Goal: Task Accomplishment & Management: Use online tool/utility

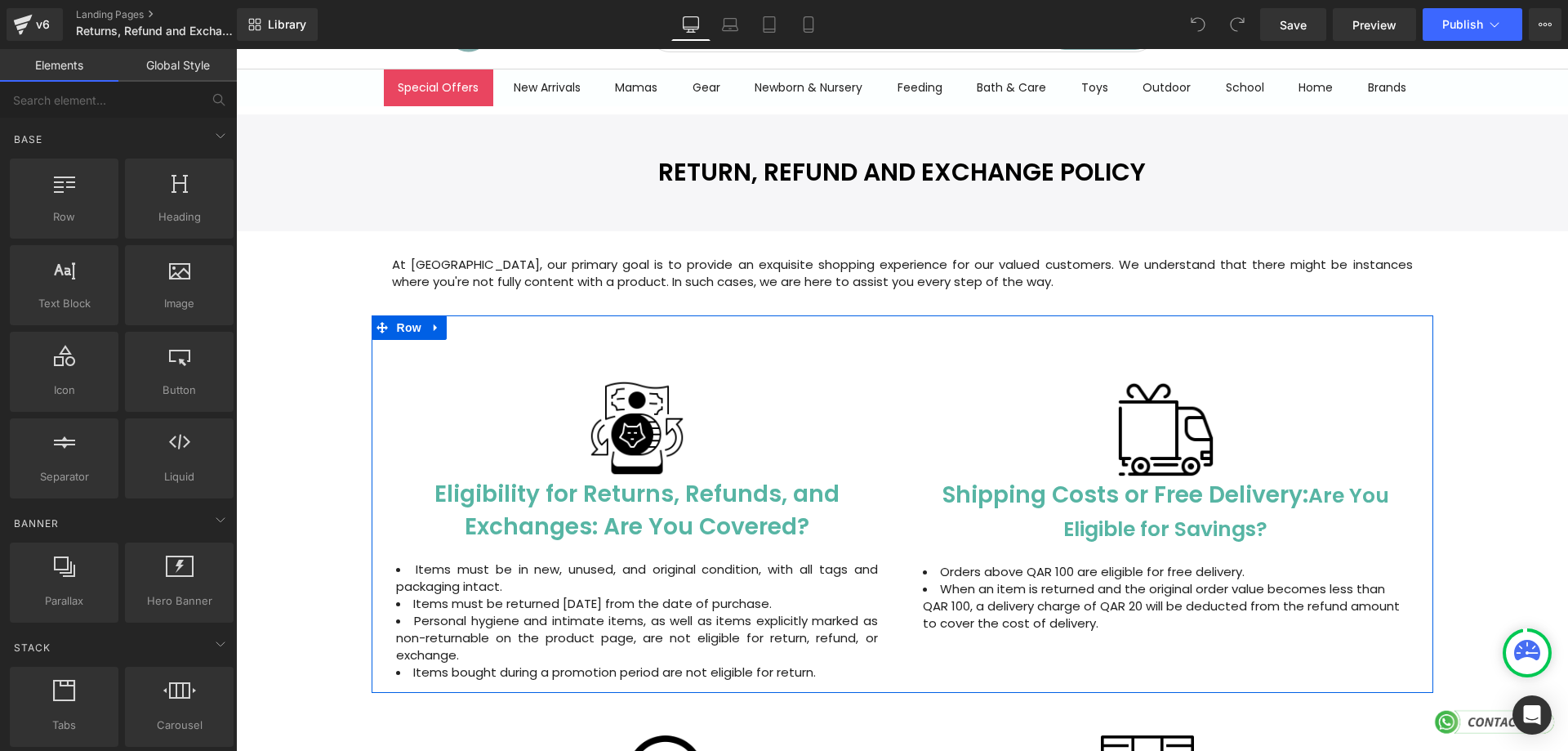
scroll to position [82, 0]
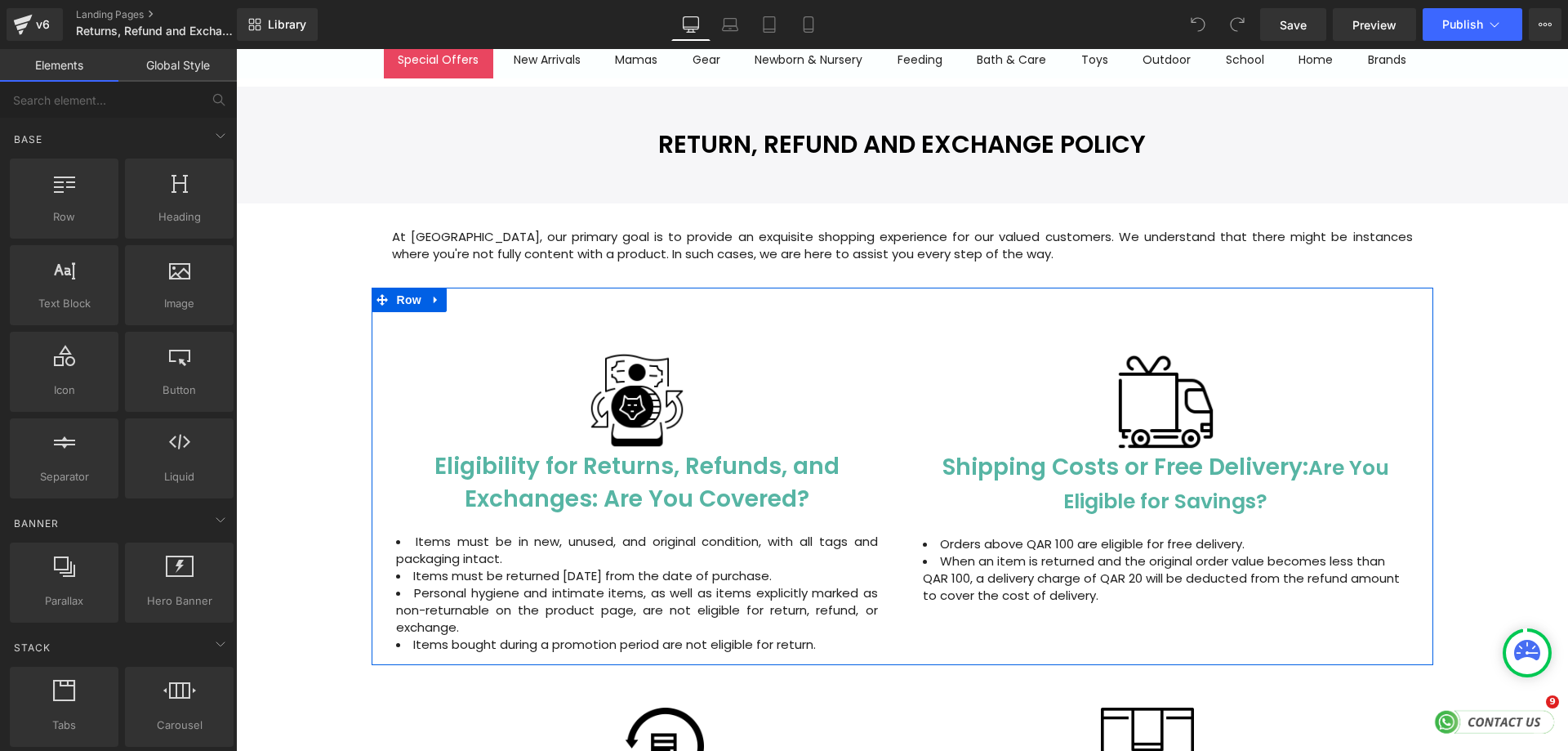
click at [1125, 570] on li "When an item is returned and the original order value becomes less than QAR 100…" at bounding box center [1166, 578] width 486 height 52
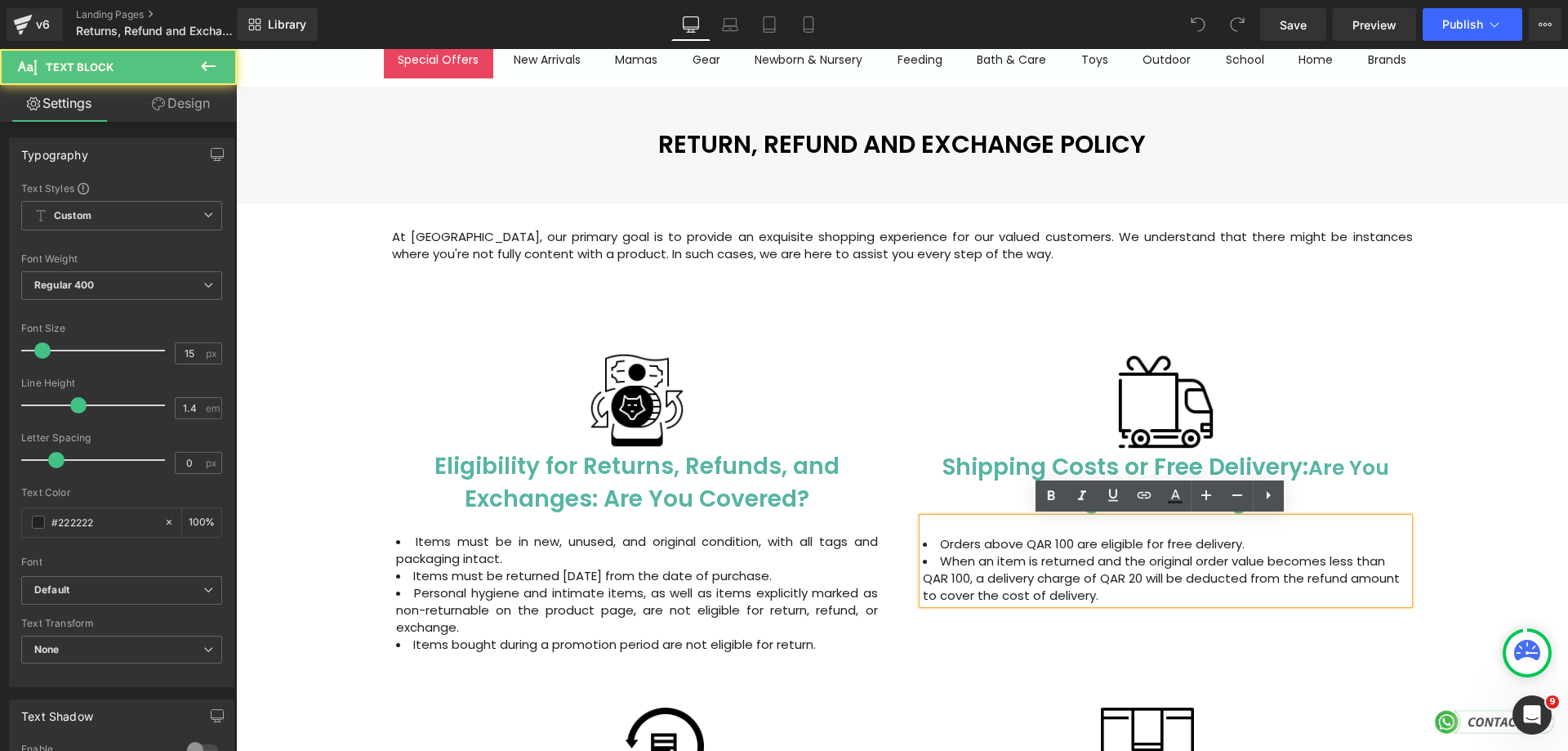
scroll to position [0, 0]
click at [1125, 576] on li "When an item is returned and the original order value becomes less than QAR 100…" at bounding box center [1166, 578] width 486 height 52
click at [1128, 579] on li "When an item is returned and the original order value becomes less than QAR 100…" at bounding box center [1166, 578] width 486 height 52
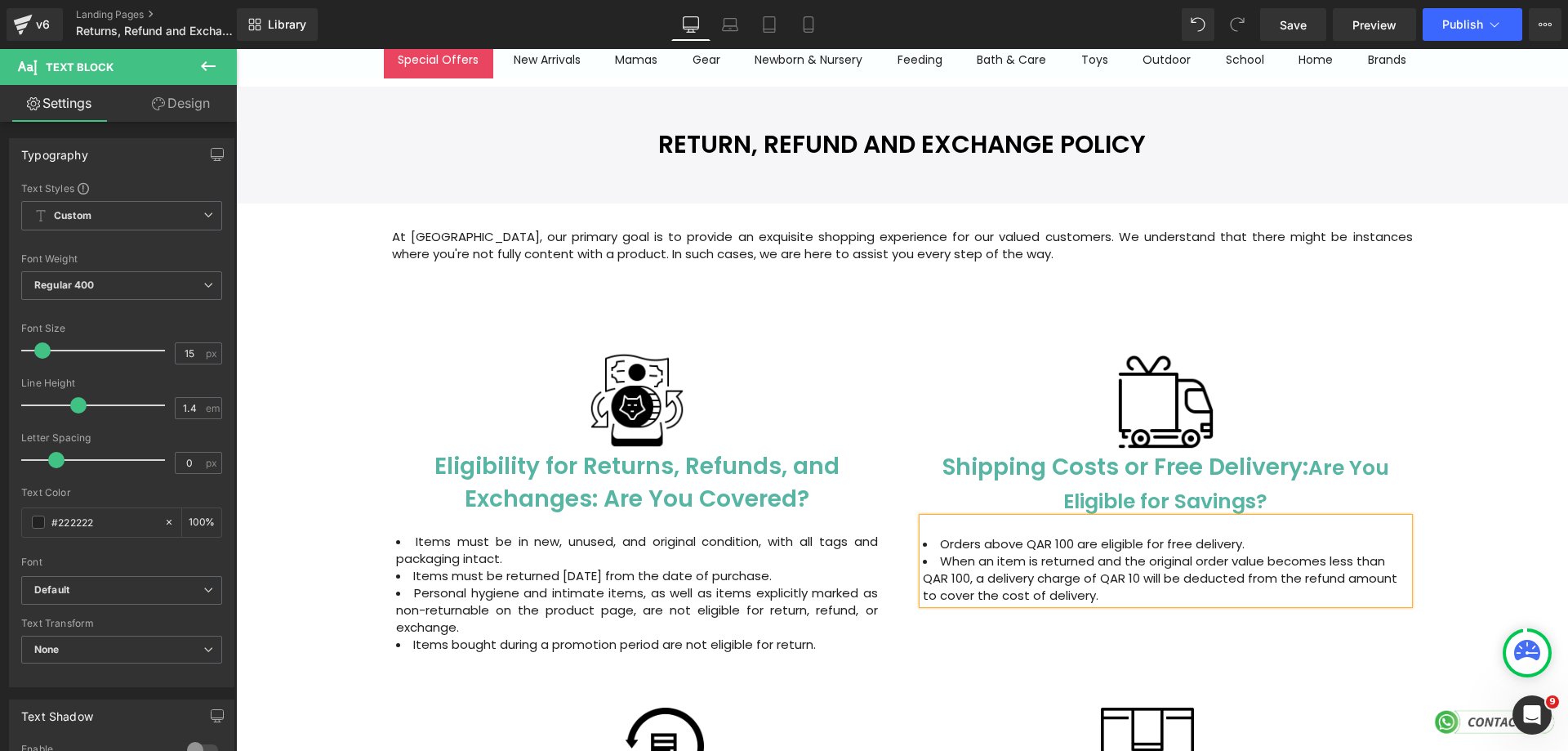
scroll to position [164, 0]
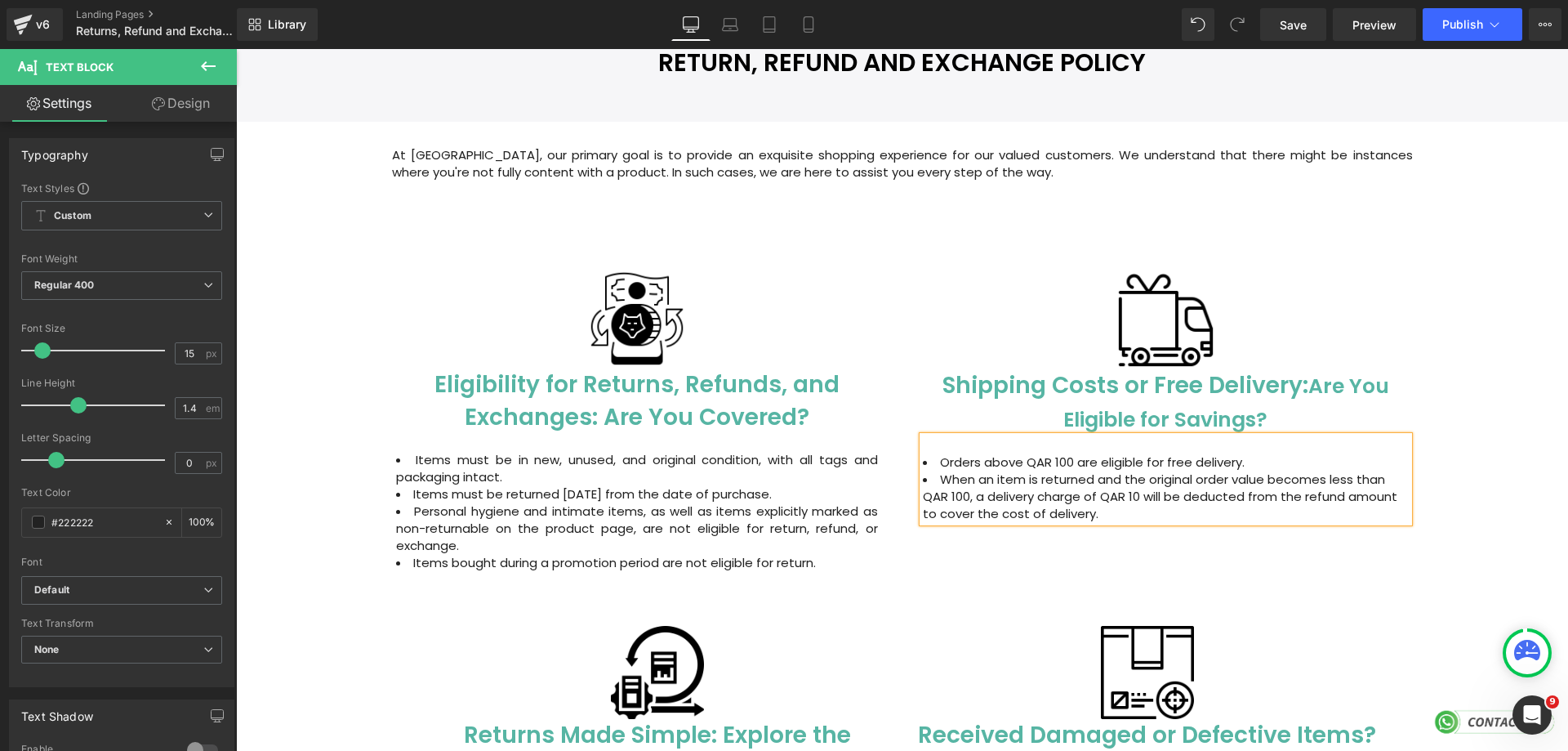
click at [923, 494] on li "When an item is returned and the original order value becomes less than QAR 100…" at bounding box center [1166, 496] width 486 height 52
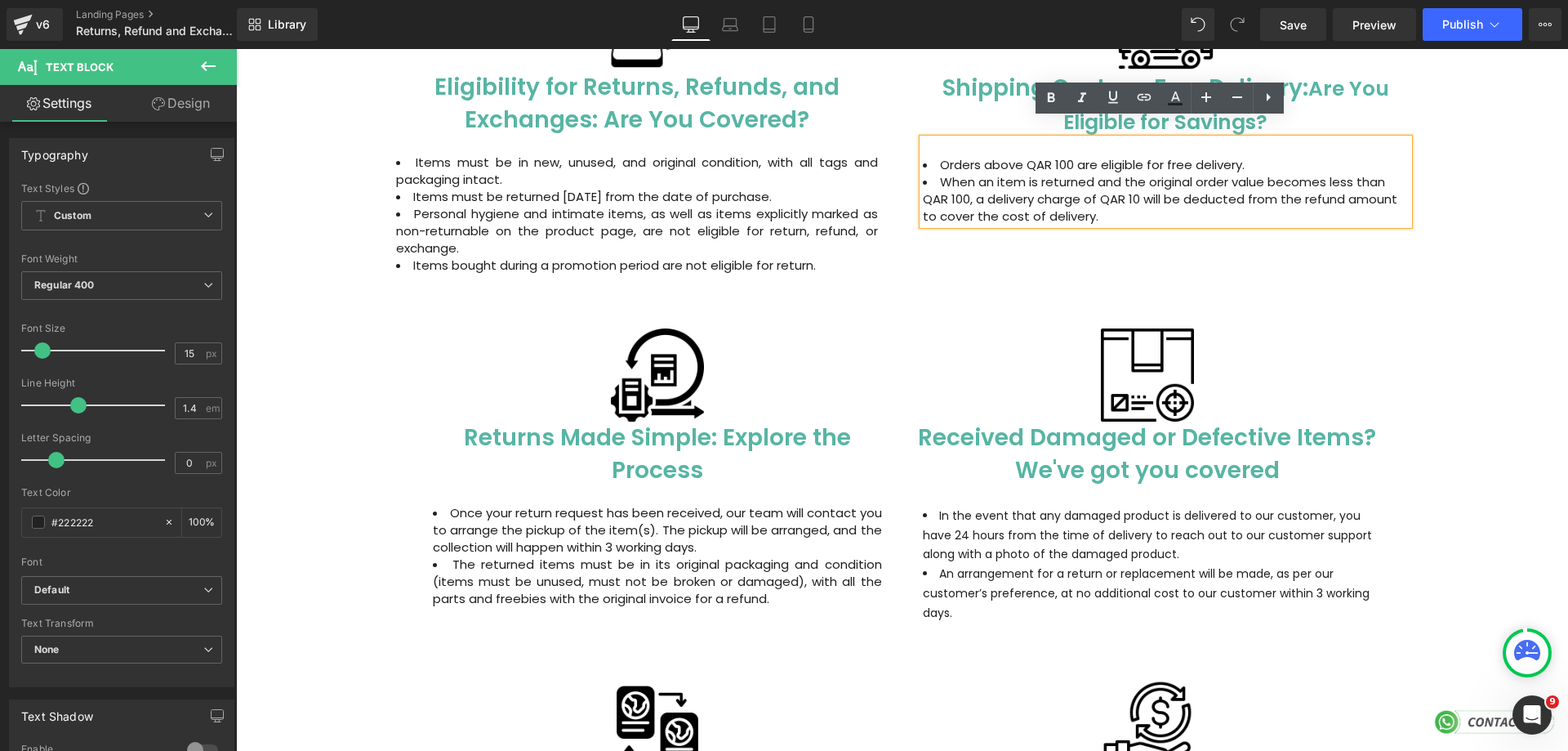
scroll to position [490, 0]
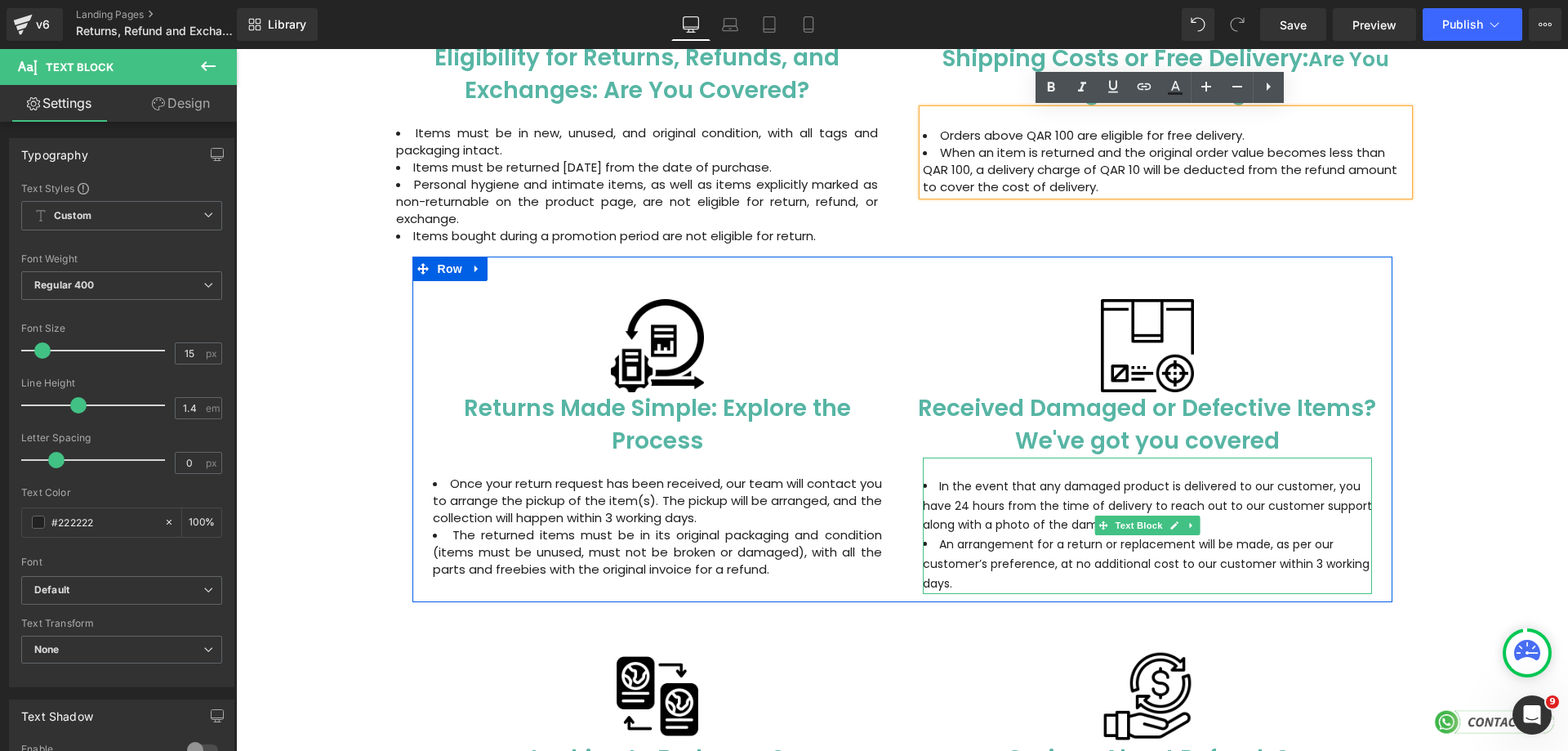
click at [1116, 503] on li "In the event that any damaged product is delivered to our customer, you have 24…" at bounding box center [1148, 506] width 449 height 58
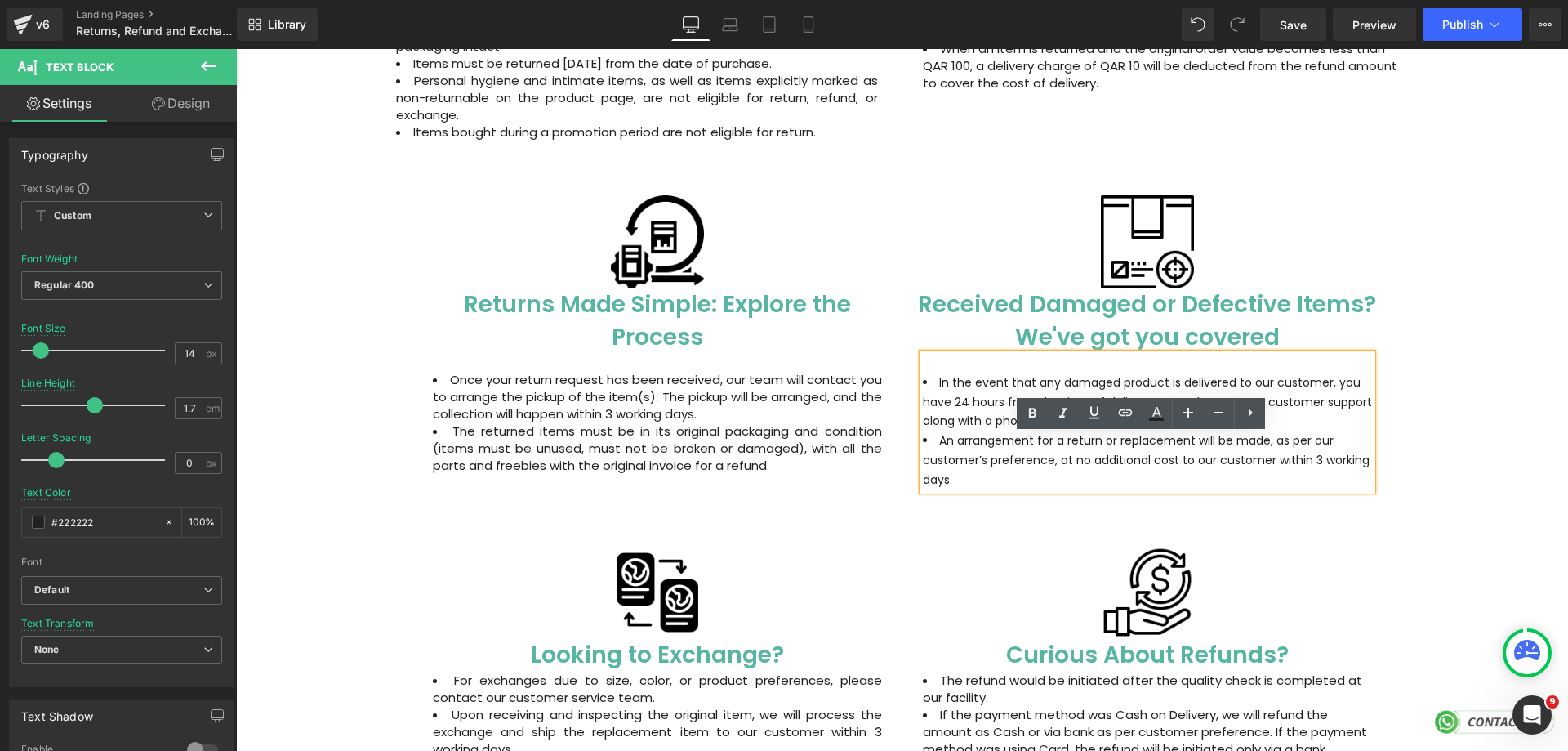
scroll to position [817, 0]
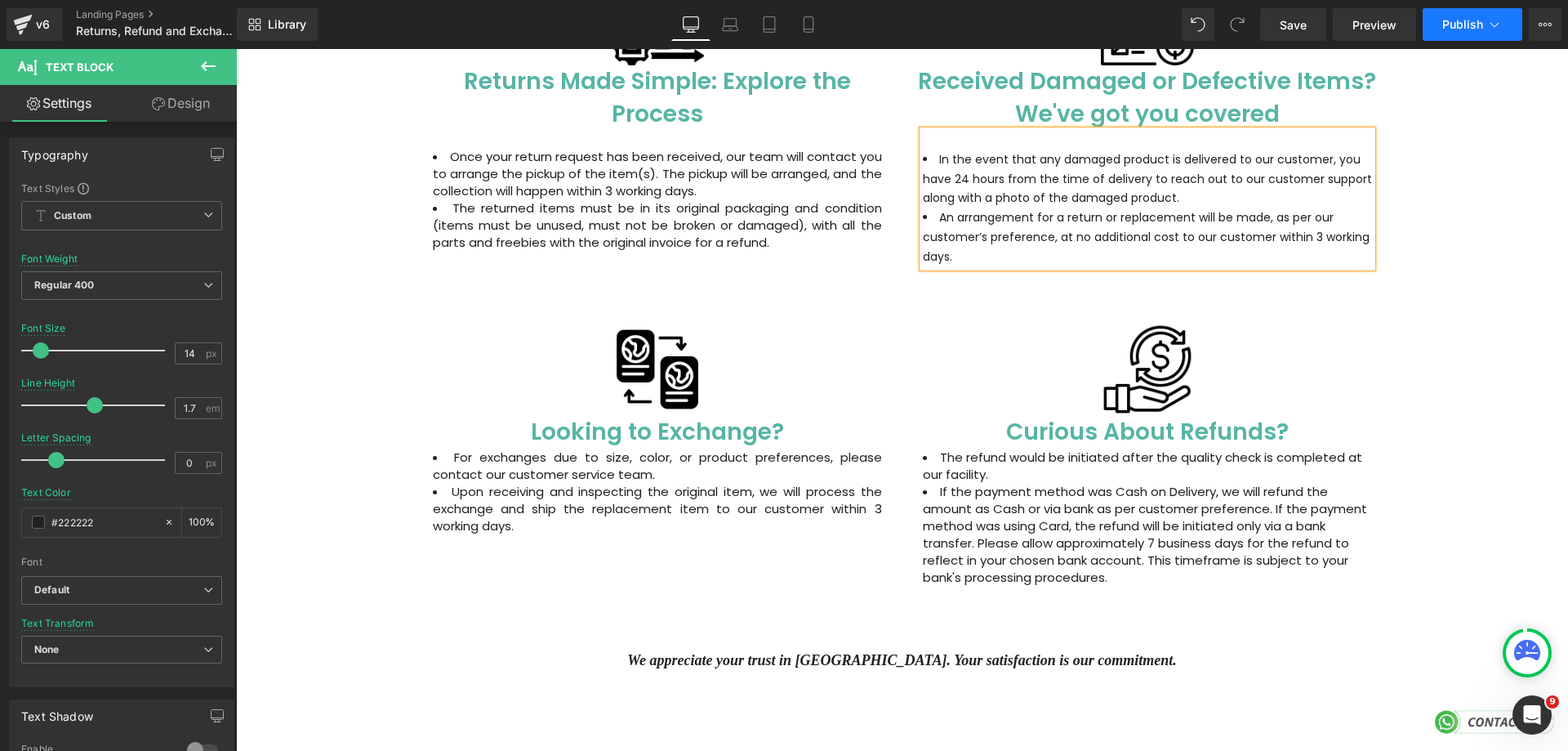
click at [1470, 26] on span "Publish" at bounding box center [1462, 24] width 40 height 13
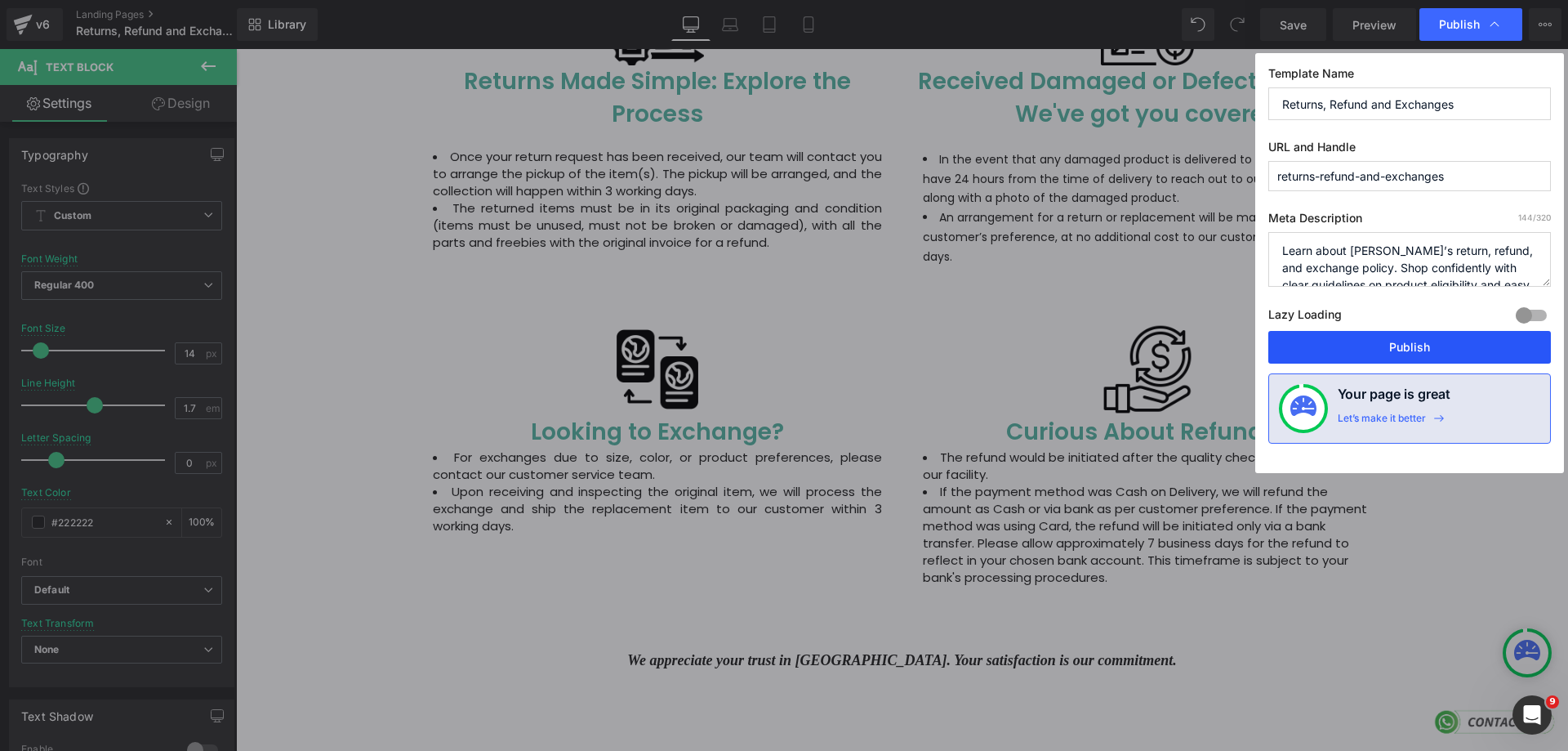
click at [1407, 350] on button "Publish" at bounding box center [1410, 347] width 282 height 33
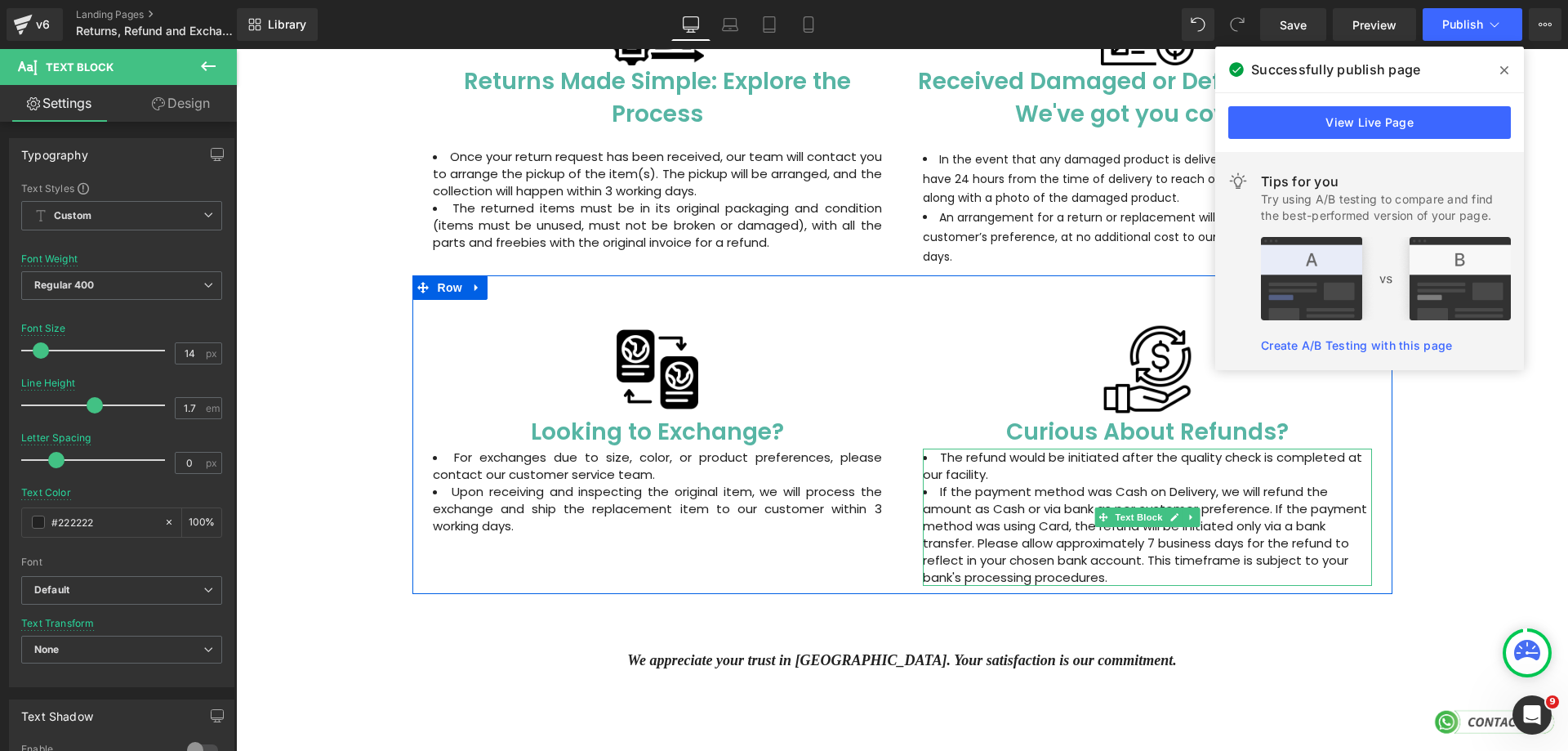
click at [1075, 574] on li "If the payment method was Cash on Delivery, we will refund the amount as Cash o…" at bounding box center [1148, 535] width 449 height 103
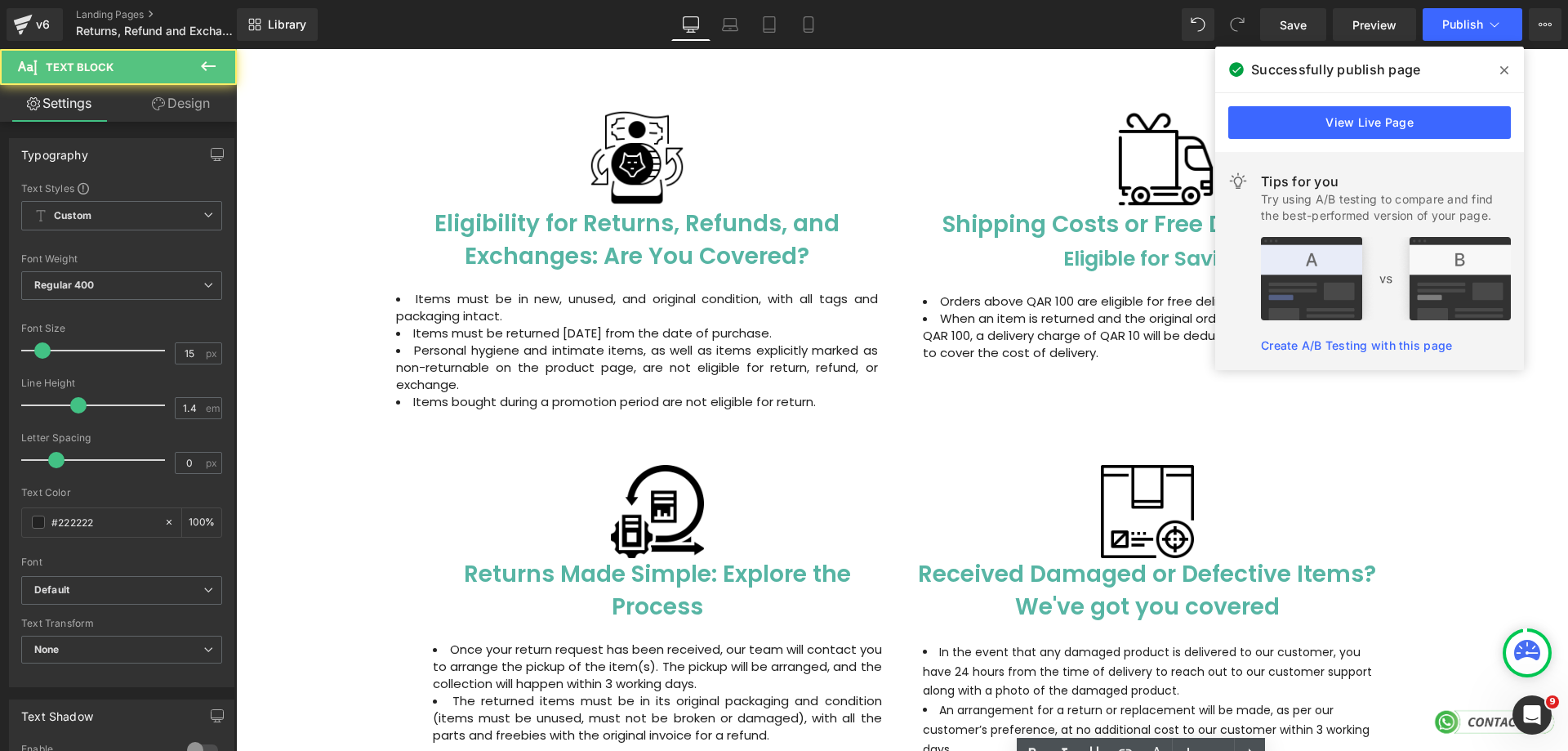
scroll to position [164, 0]
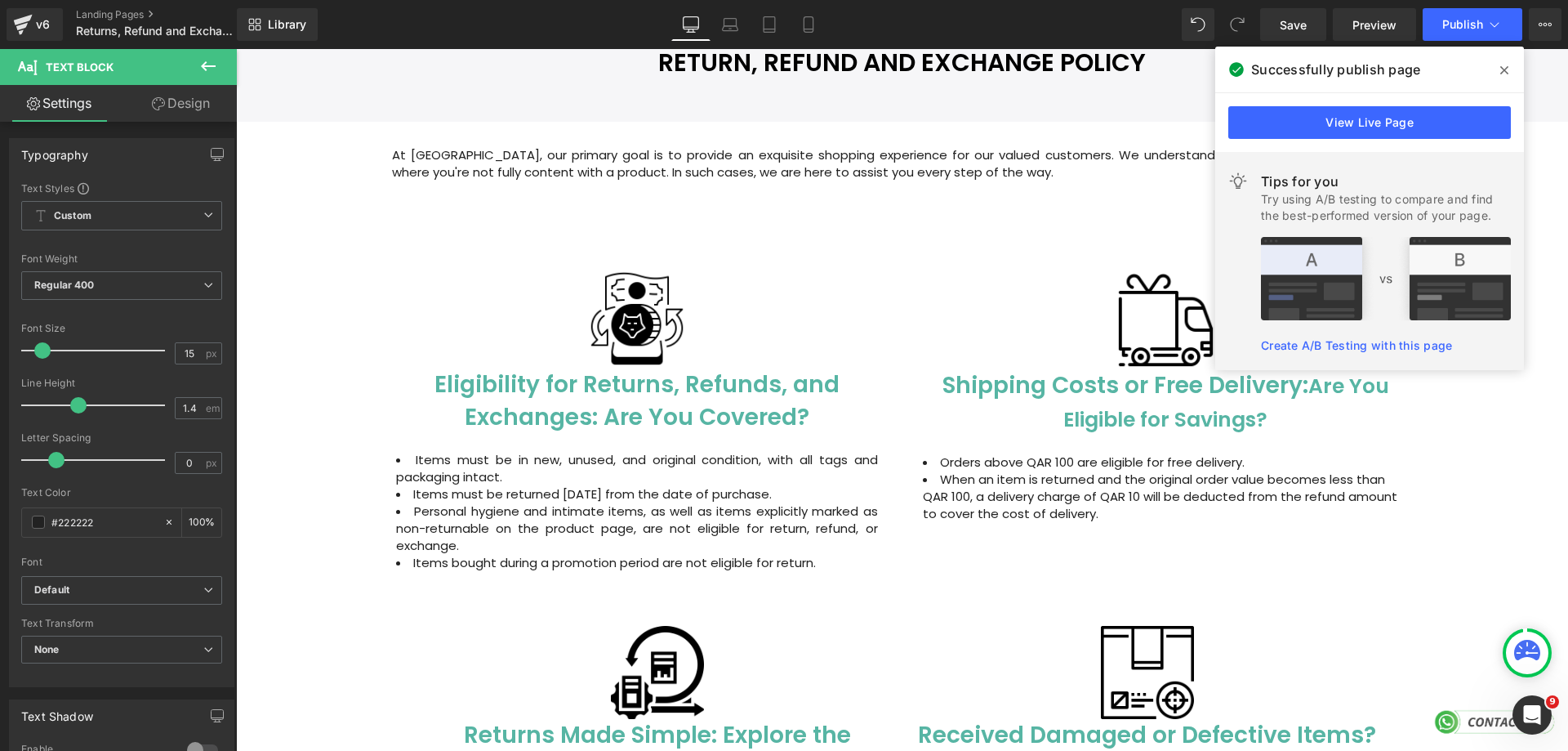
click at [619, 551] on li "Personal hygiene and intimate items, as well as items explicitly marked as non-…" at bounding box center [637, 528] width 482 height 52
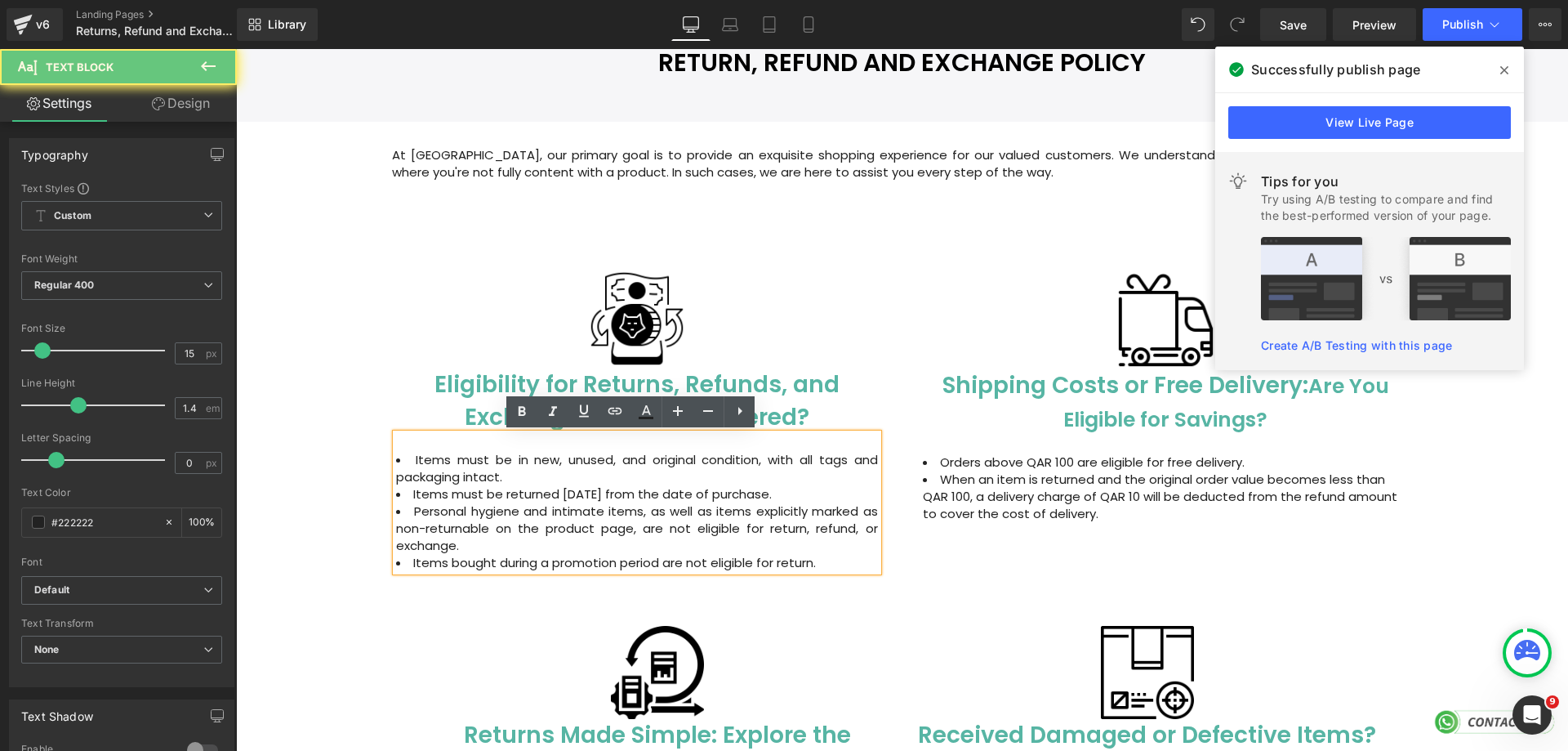
click at [553, 563] on li "Items bought during a promotion period are not eligible for return." at bounding box center [637, 562] width 482 height 17
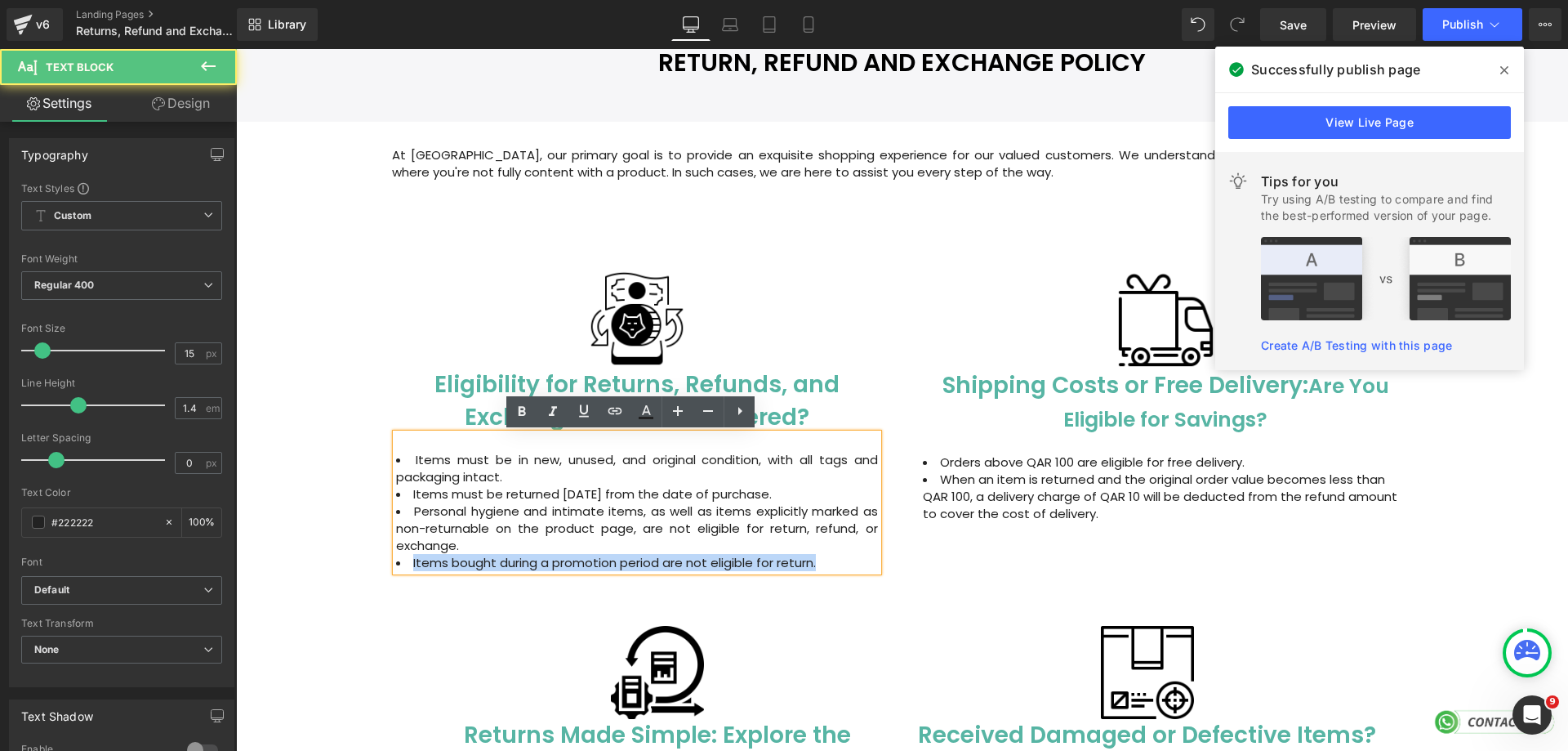
click at [553, 563] on li "Items bought during a promotion period are not eligible for return." at bounding box center [637, 562] width 482 height 17
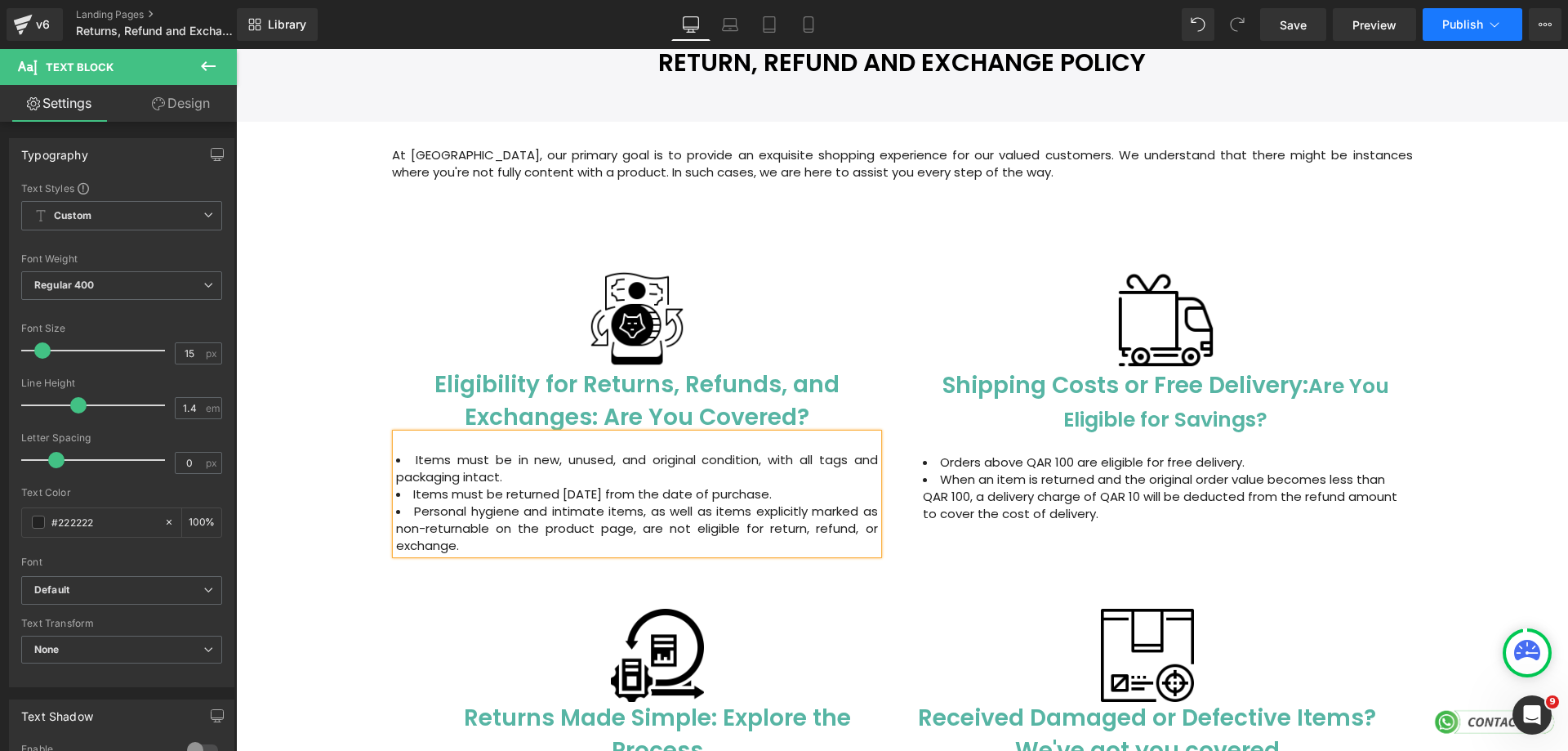
click at [1460, 25] on span "Publish" at bounding box center [1462, 24] width 40 height 13
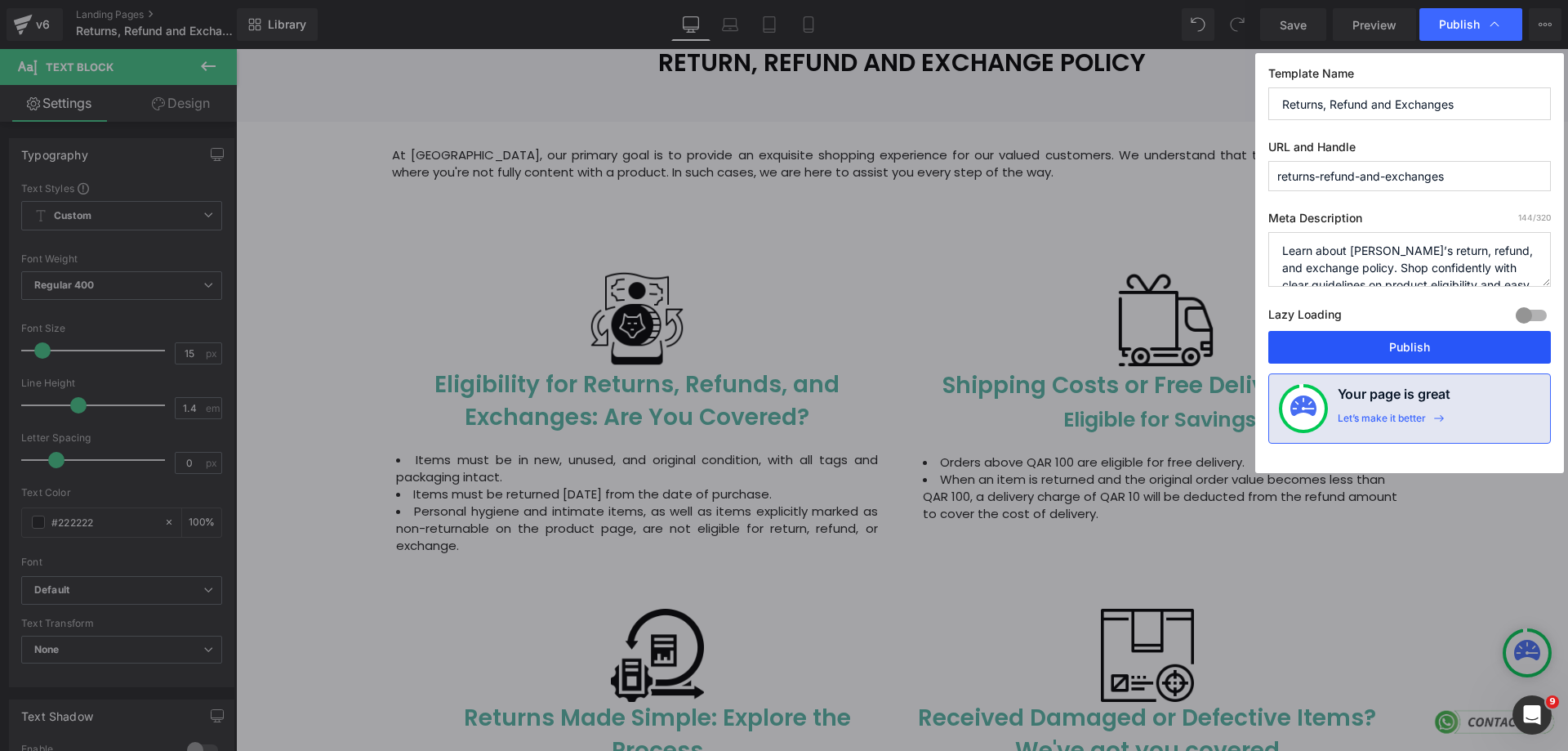
click at [1423, 354] on button "Publish" at bounding box center [1410, 347] width 282 height 33
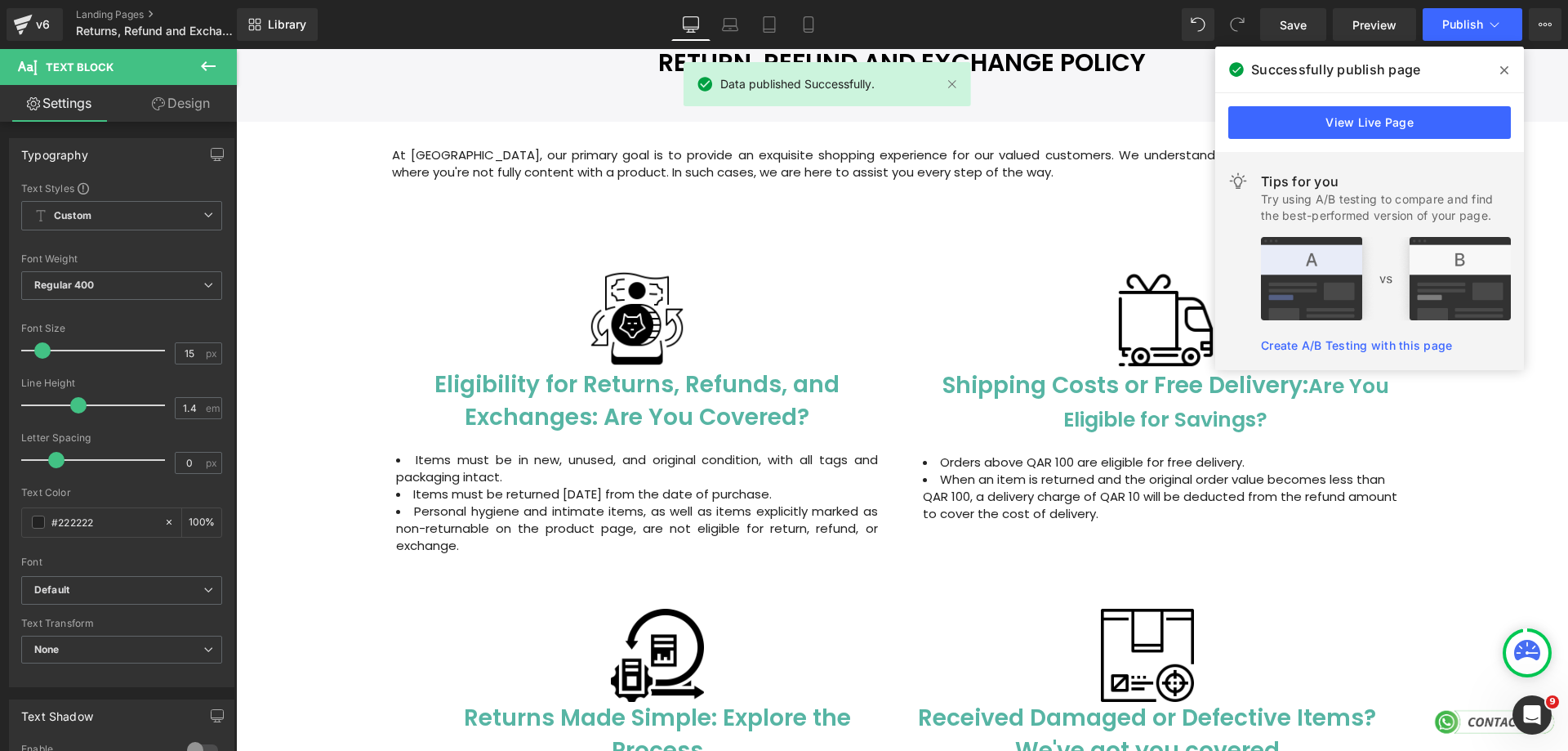
drag, startPoint x: 1511, startPoint y: 71, endPoint x: 1258, endPoint y: 22, distance: 257.7
click at [1511, 71] on span at bounding box center [1504, 70] width 26 height 26
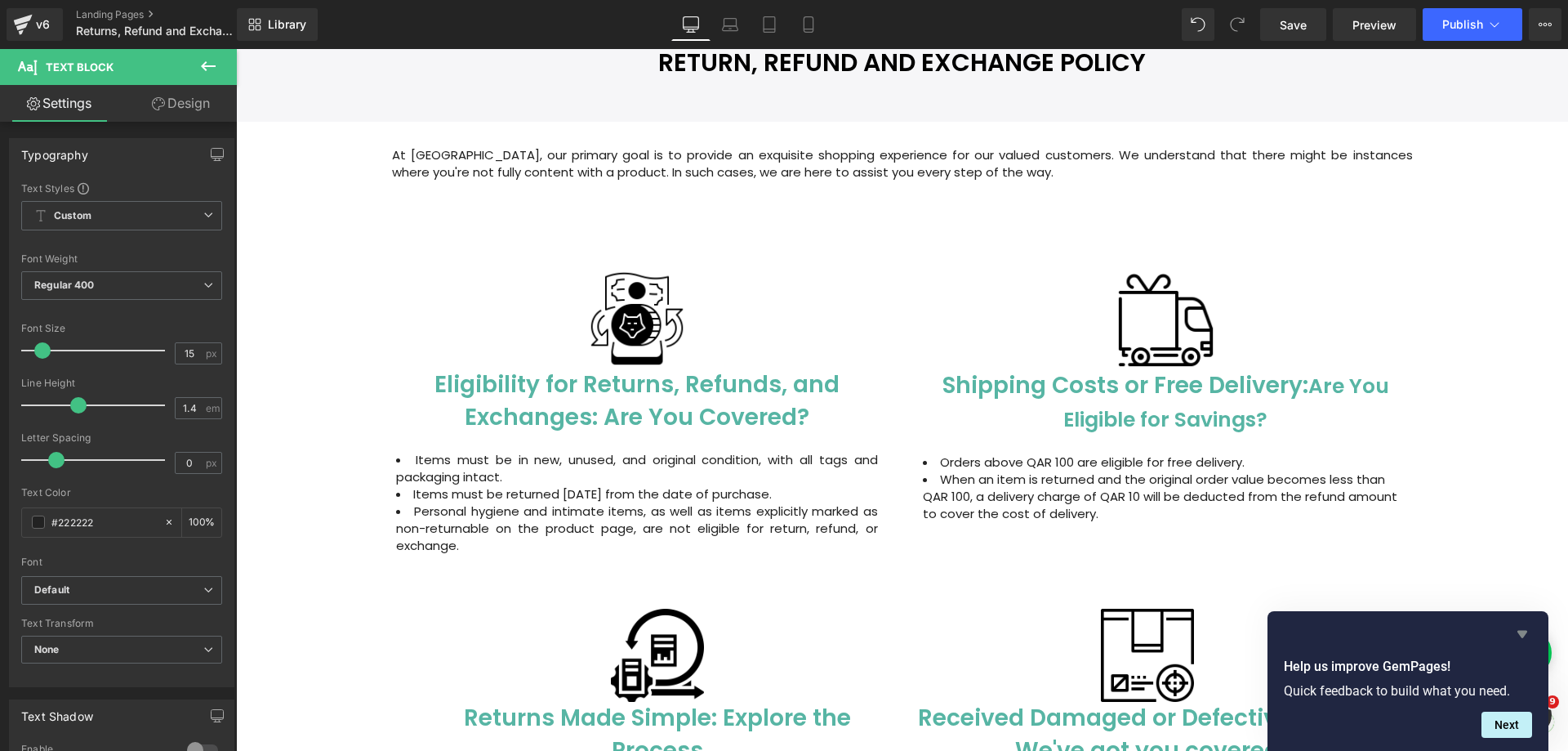
click at [1525, 635] on icon "Hide survey" at bounding box center [1522, 634] width 9 height 8
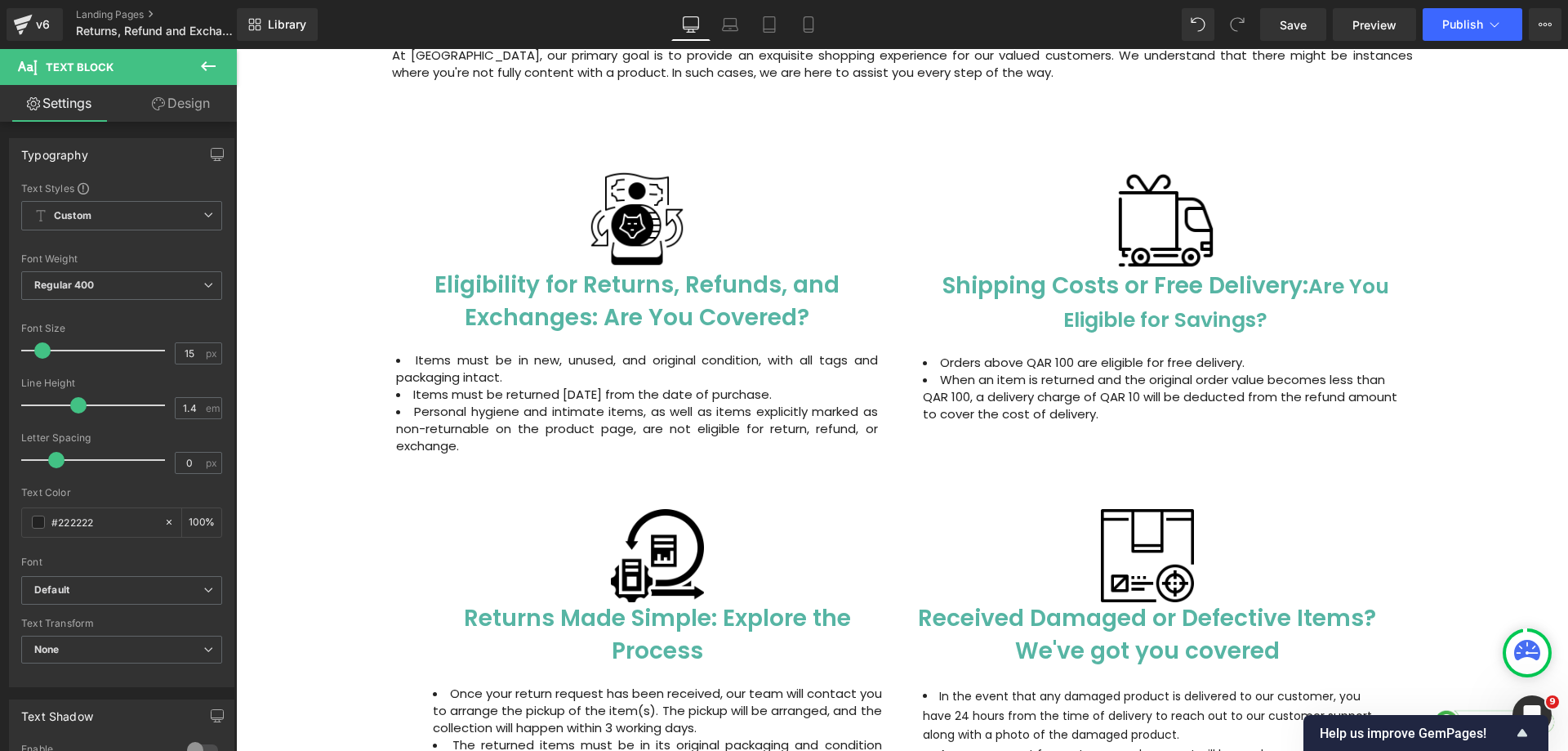
scroll to position [490, 0]
